Goal: Task Accomplishment & Management: Use online tool/utility

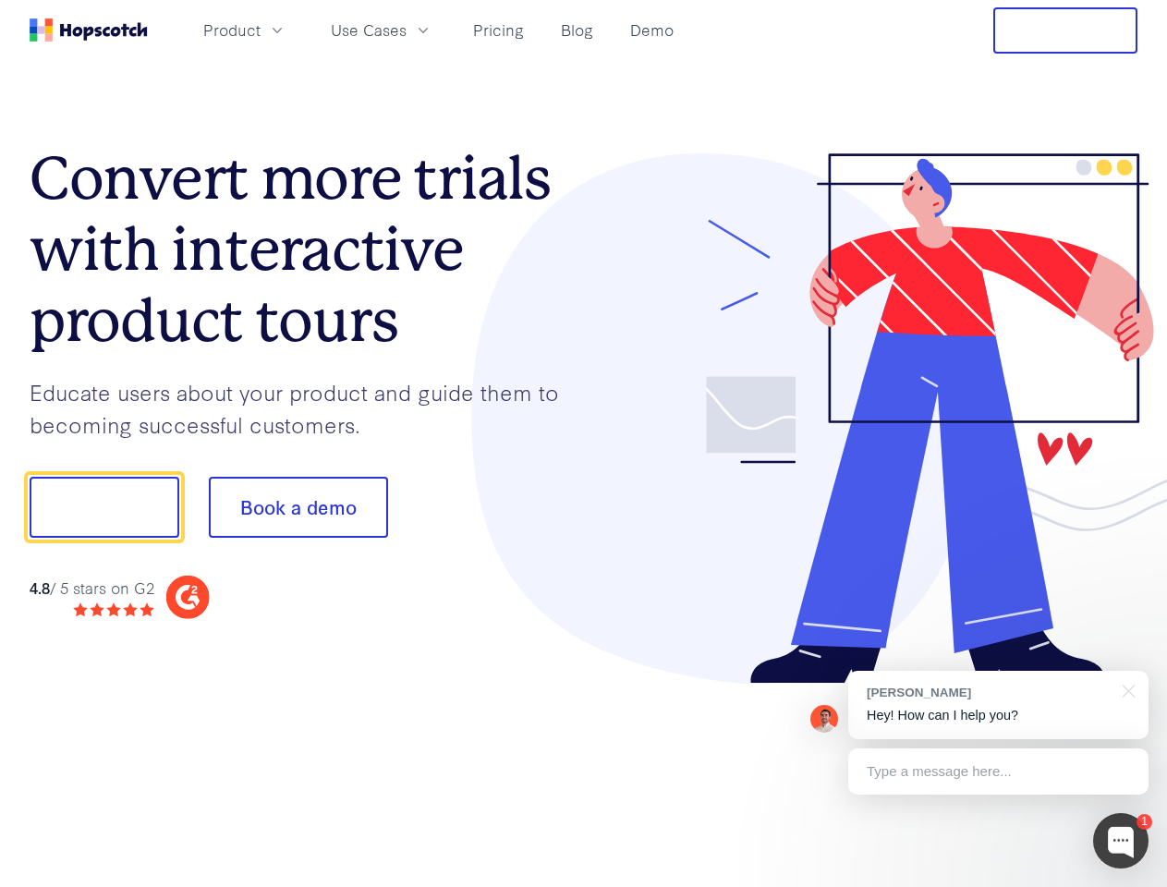
click at [584, 444] on div at bounding box center [861, 418] width 554 height 531
click at [261, 30] on span "Product" at bounding box center [231, 29] width 57 height 23
click at [407, 30] on span "Use Cases" at bounding box center [369, 29] width 76 height 23
click at [1066, 30] on button "Free Trial" at bounding box center [1065, 30] width 144 height 46
click at [104, 507] on button "Show me!" at bounding box center [105, 507] width 150 height 61
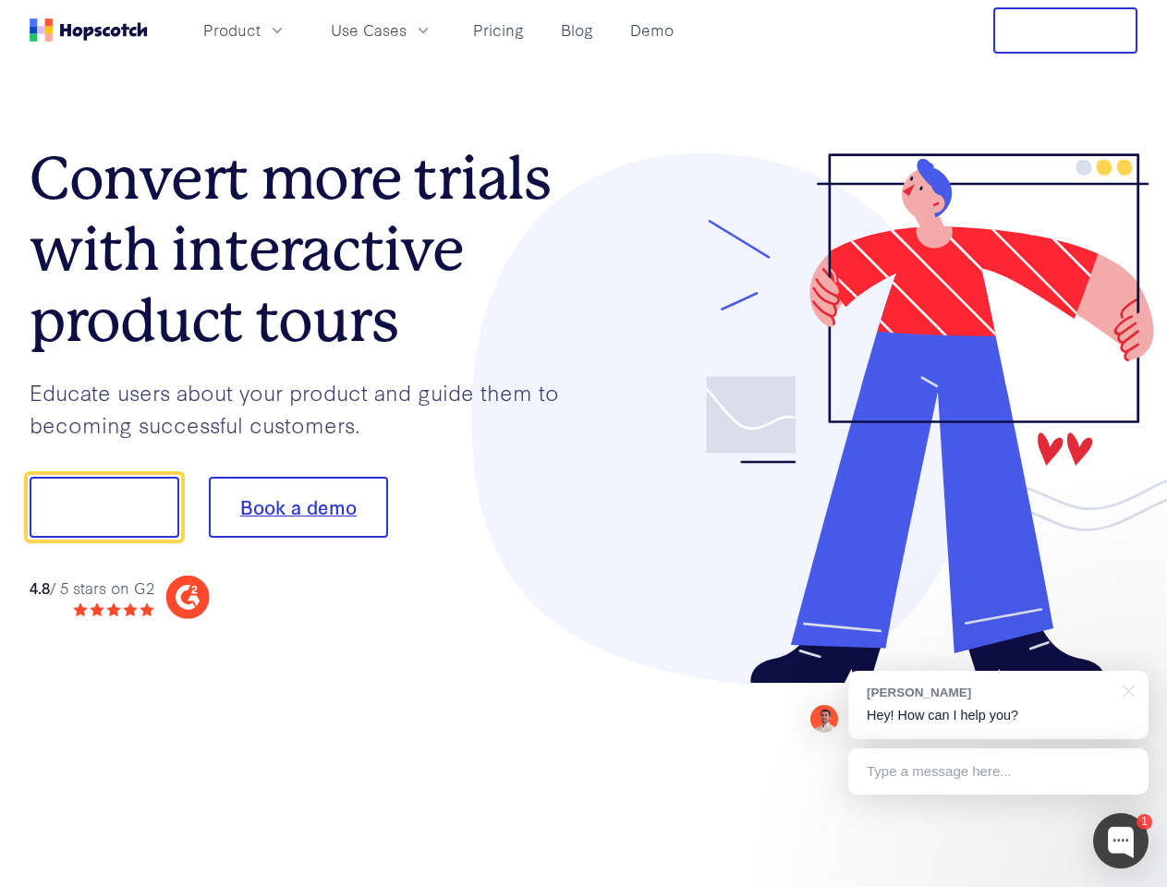
click at [298, 507] on button "Book a demo" at bounding box center [298, 507] width 179 height 61
click at [1121, 841] on div at bounding box center [1120, 840] width 55 height 55
click at [998, 705] on div "[PERSON_NAME] Hey! How can I help you?" at bounding box center [998, 705] width 300 height 68
click at [1126, 689] on div at bounding box center [975, 629] width 347 height 369
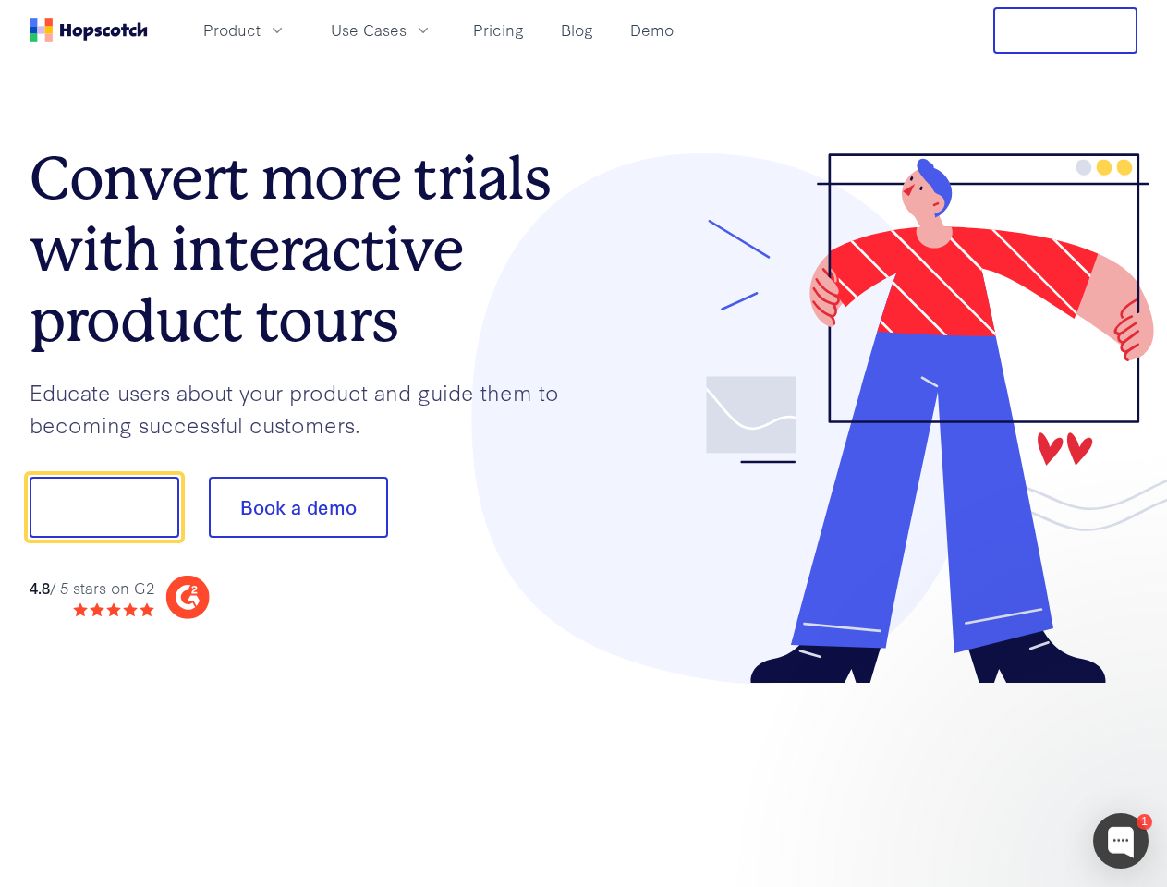
click at [998, 772] on div at bounding box center [975, 629] width 347 height 369
